Goal: Use online tool/utility: Utilize a website feature to perform a specific function

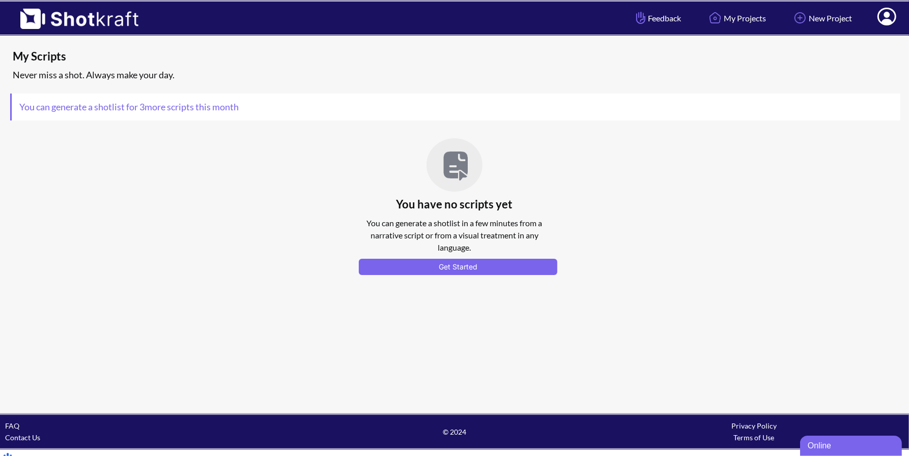
click at [887, 20] on icon at bounding box center [886, 18] width 11 height 12
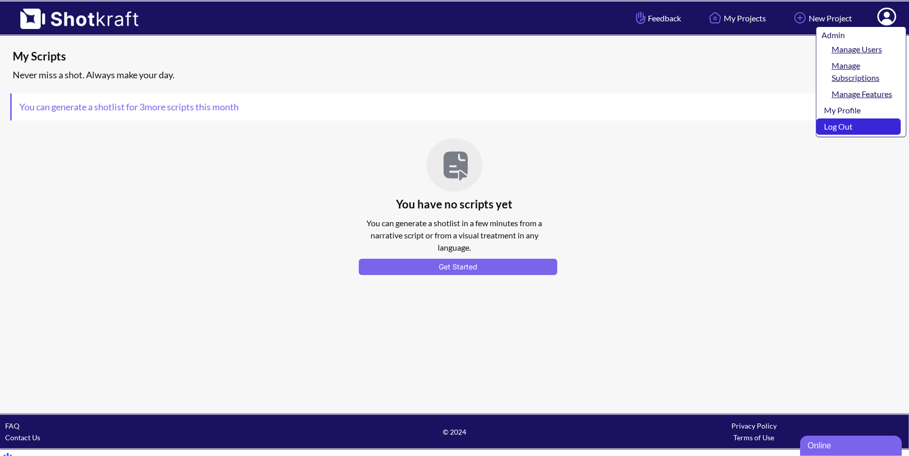
click at [825, 125] on link "Log Out" at bounding box center [858, 127] width 84 height 16
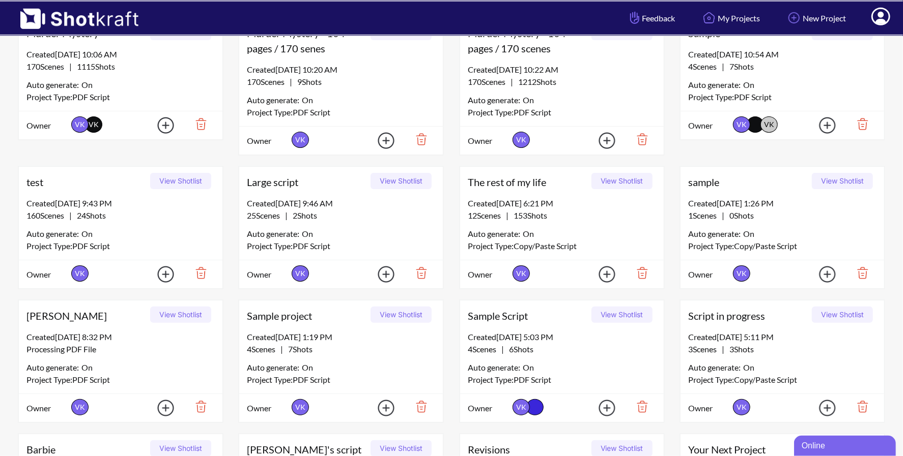
scroll to position [443, 0]
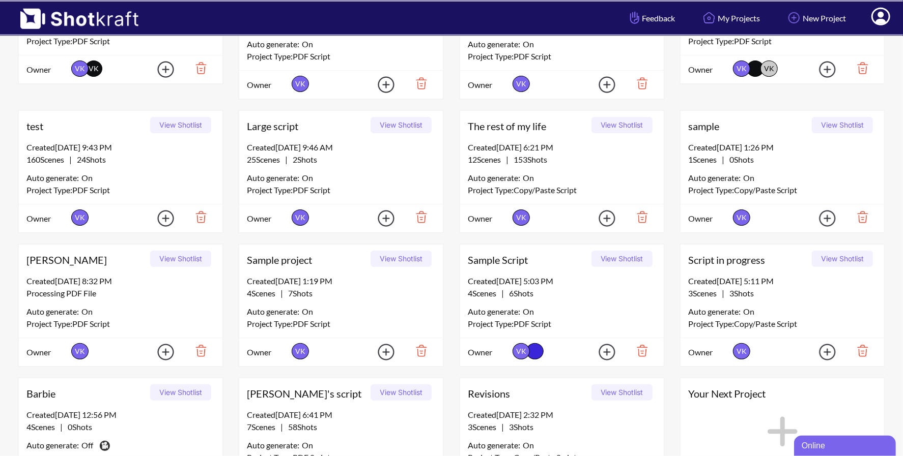
click at [635, 253] on button "View Shotlist" at bounding box center [621, 259] width 61 height 16
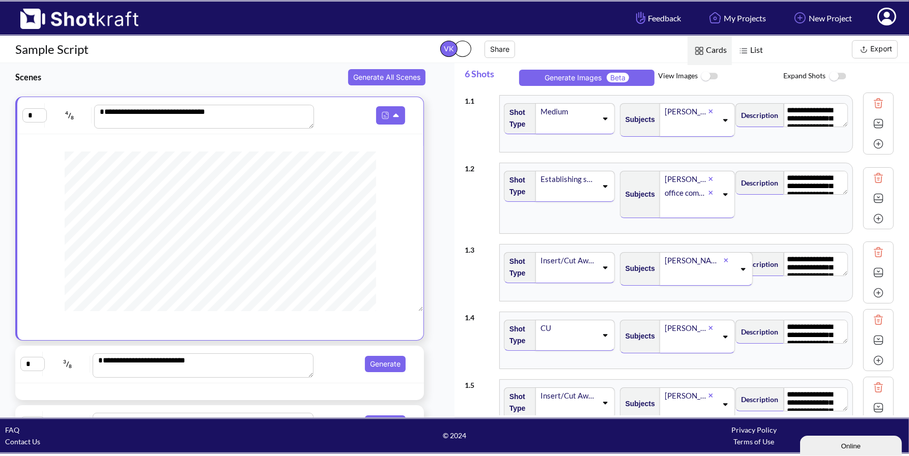
click at [712, 74] on img at bounding box center [709, 77] width 23 height 22
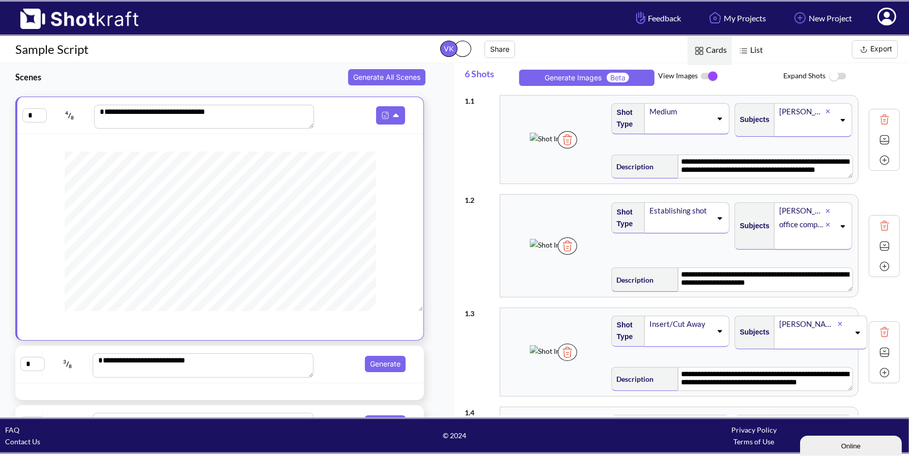
scroll to position [6, 0]
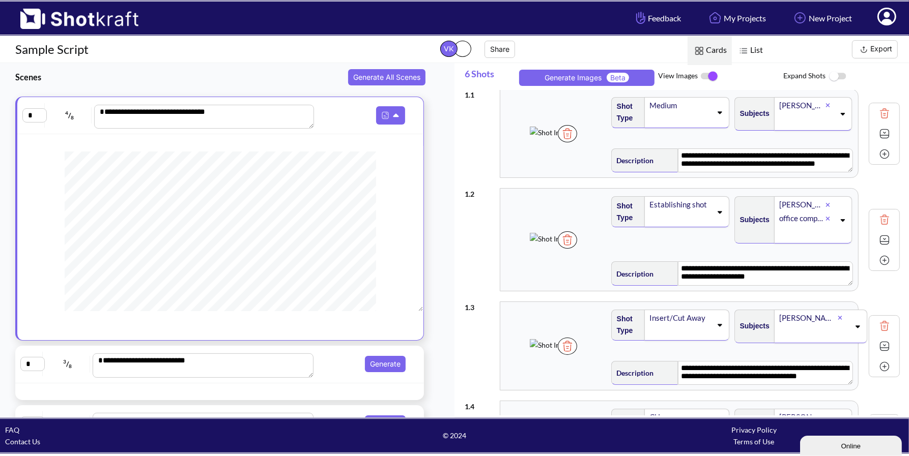
click at [577, 142] on img at bounding box center [567, 133] width 19 height 17
click at [562, 81] on button "Generate Images Beta" at bounding box center [586, 78] width 135 height 16
click at [557, 80] on button "Generate Images Beta" at bounding box center [586, 78] width 135 height 16
